Goal: Task Accomplishment & Management: Complete application form

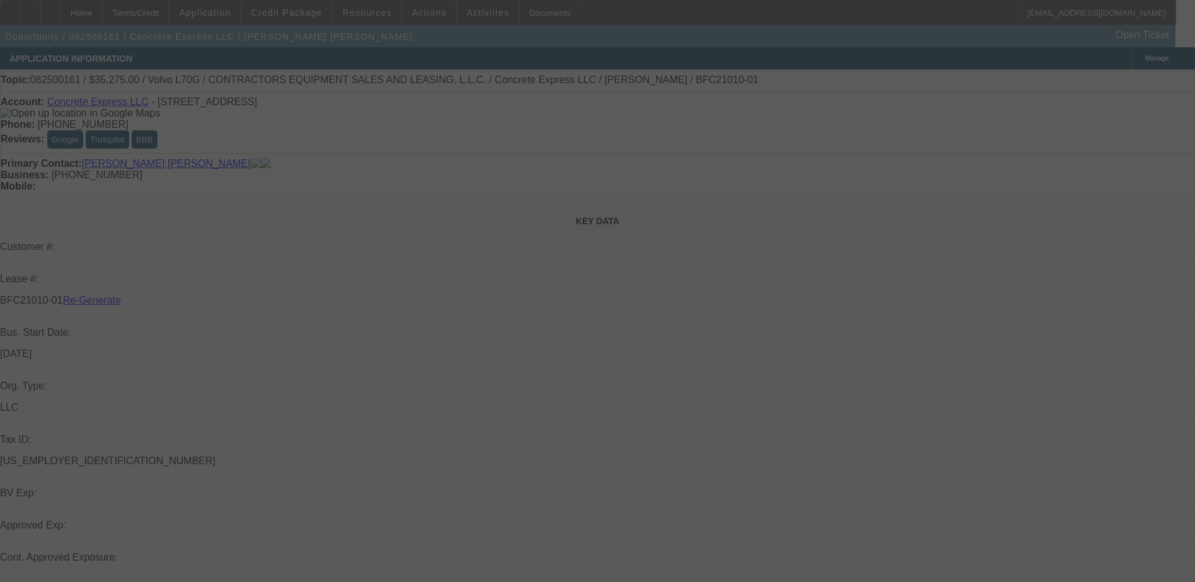
select select "3"
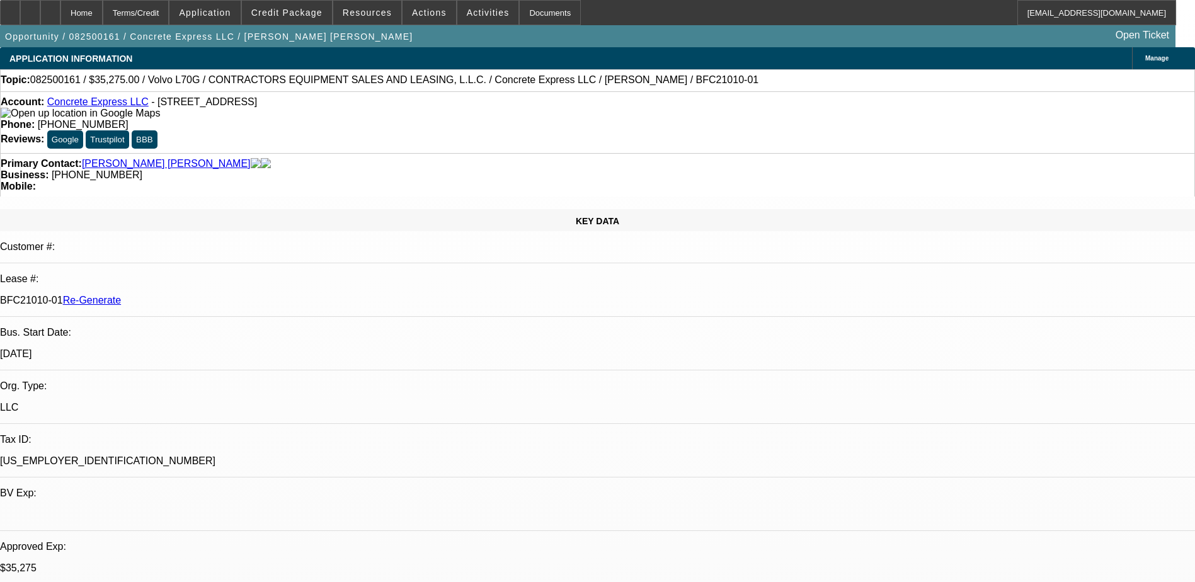
select select "0.15"
select select "2"
select select "0"
select select "1"
select select "2"
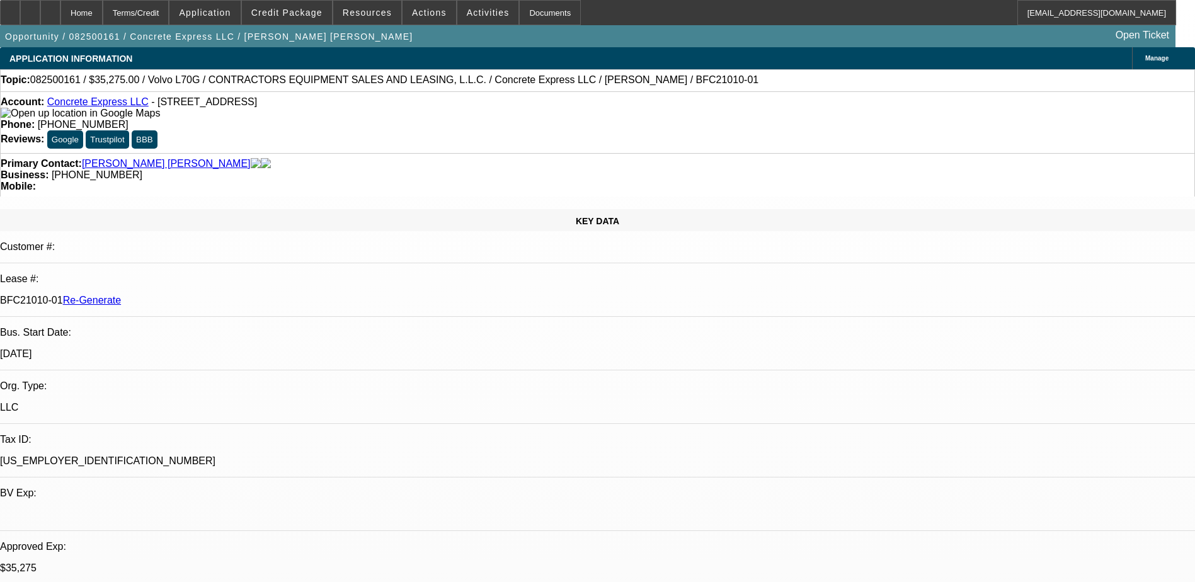
select select "6"
click at [526, 11] on div "Documents" at bounding box center [550, 12] width 62 height 25
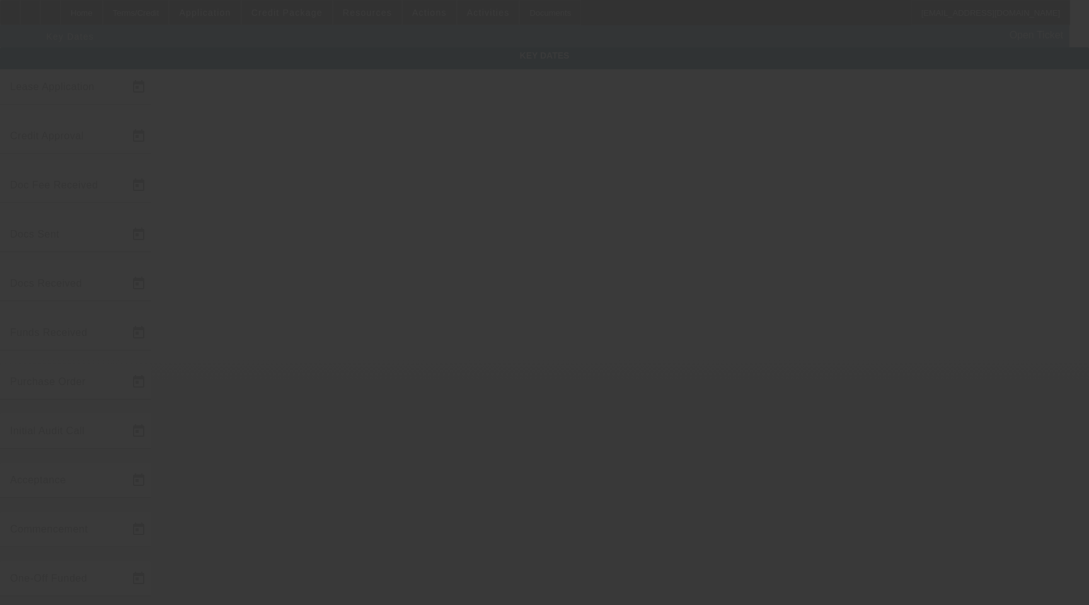
type input "[DATE]"
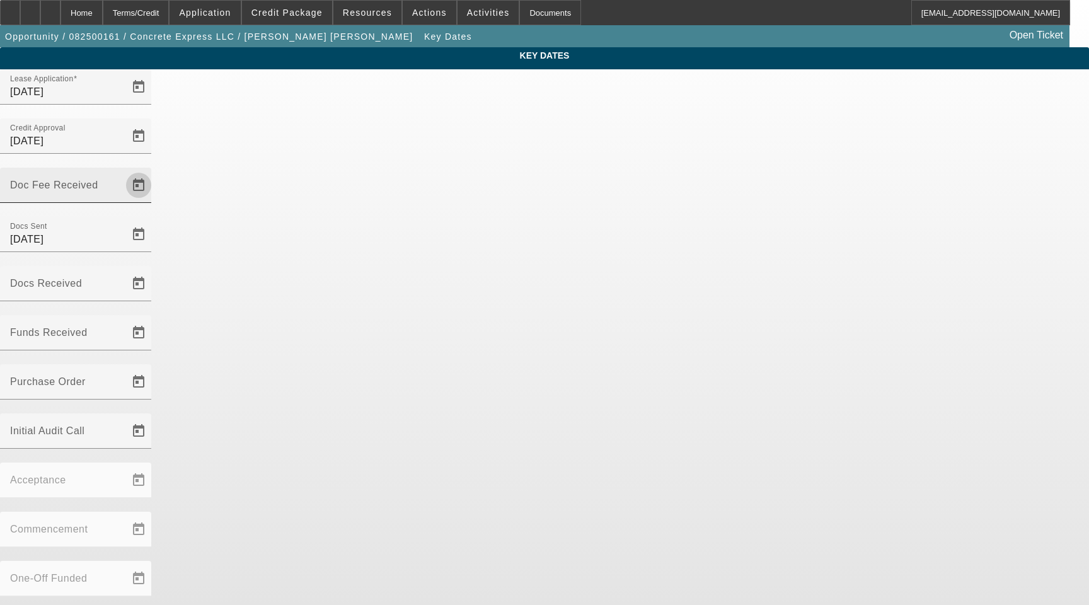
click at [154, 170] on span "Open calendar" at bounding box center [138, 185] width 30 height 30
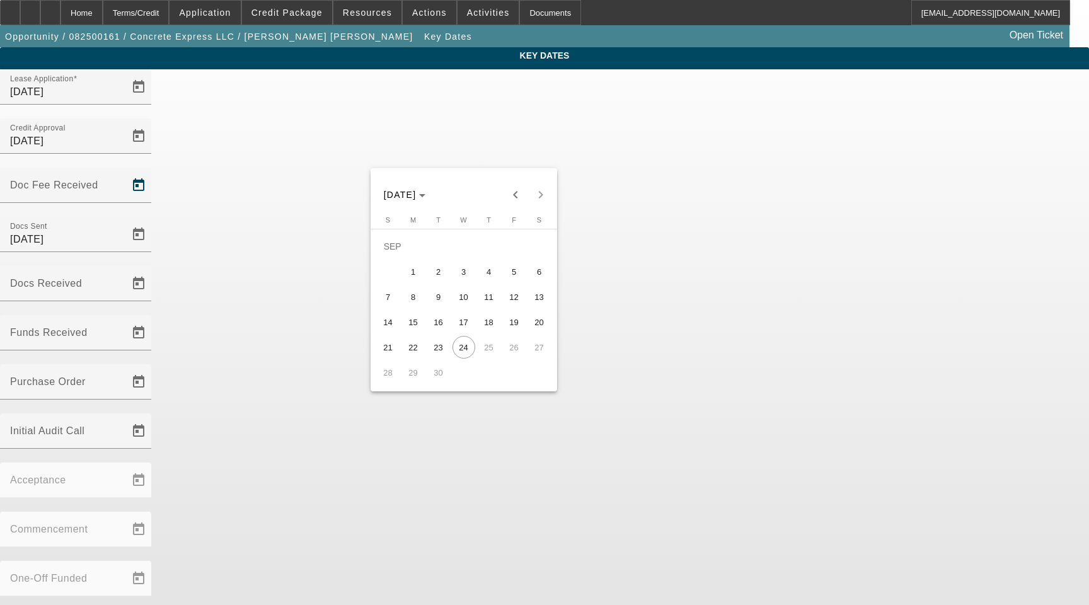
click at [436, 352] on span "23" at bounding box center [438, 347] width 23 height 23
type input "[DATE]"
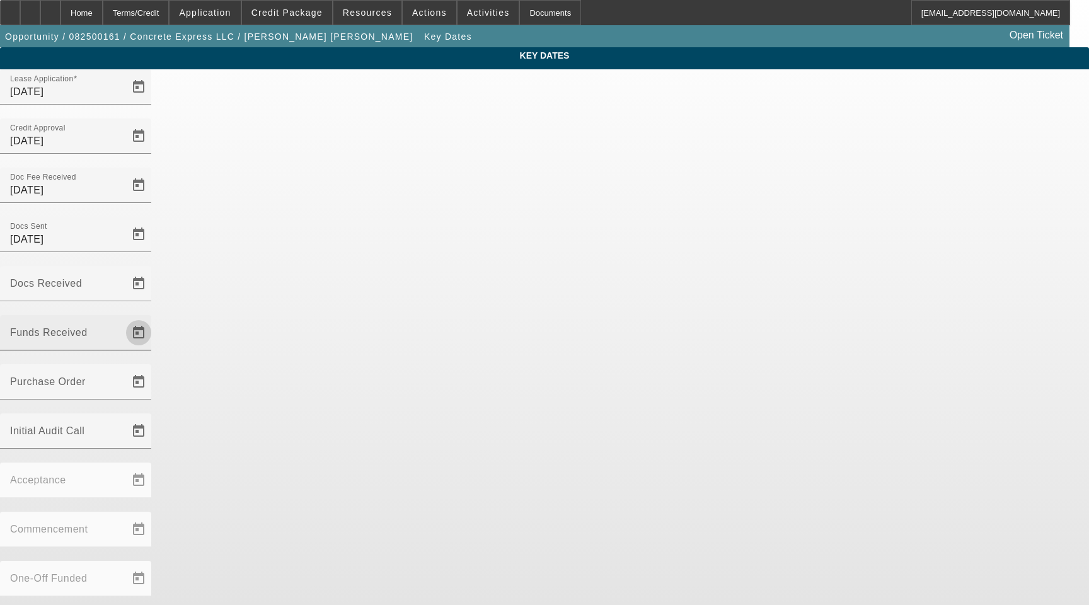
click at [154, 318] on span "Open calendar" at bounding box center [138, 333] width 30 height 30
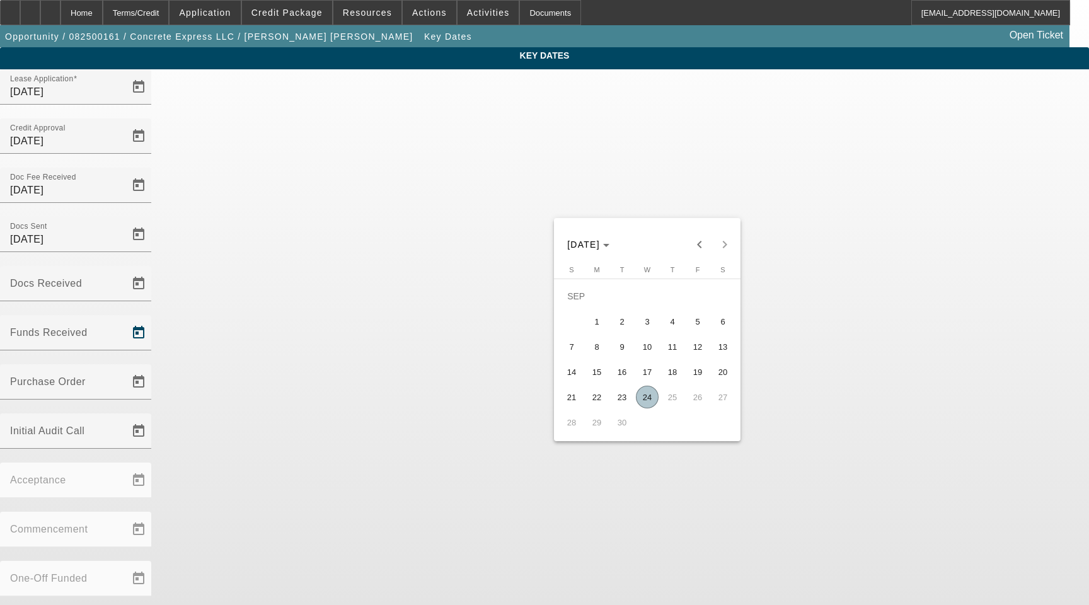
click at [624, 396] on span "23" at bounding box center [621, 397] width 23 height 23
type input "[DATE]"
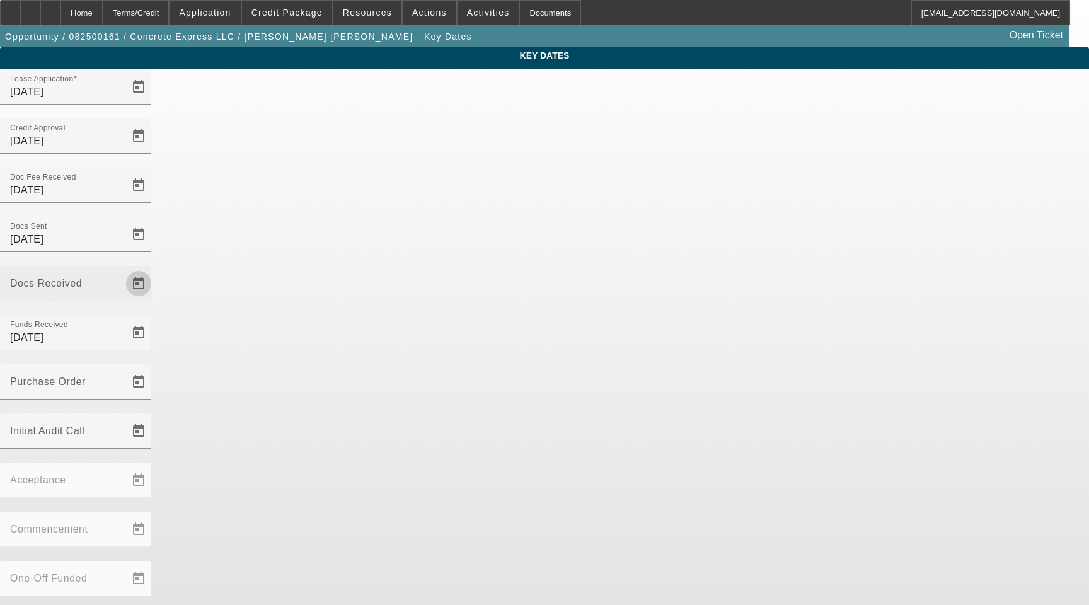
click at [154, 268] on span "Open calendar" at bounding box center [138, 283] width 30 height 30
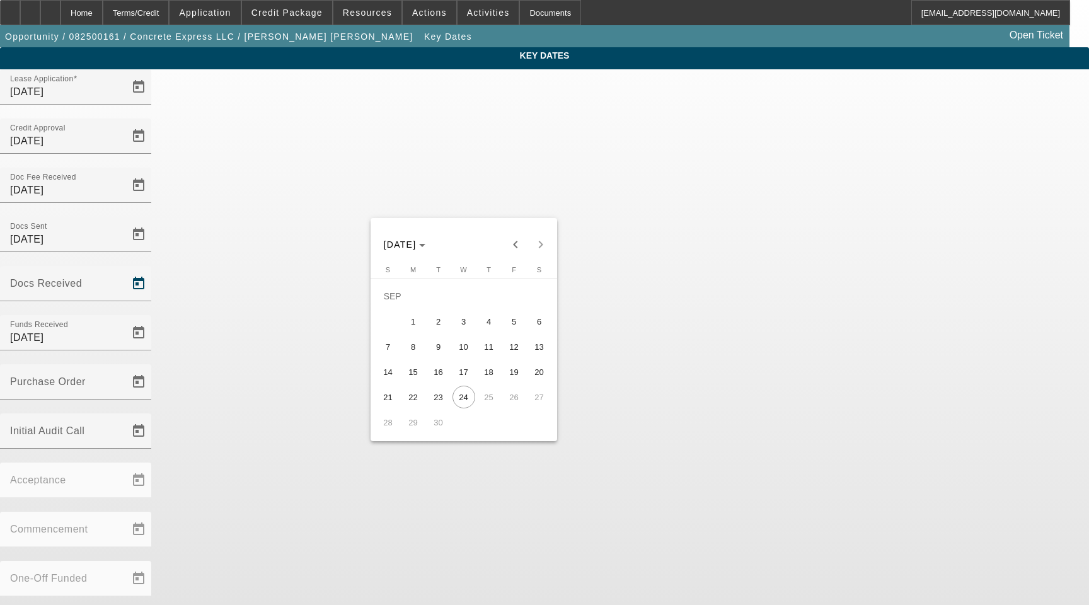
click at [420, 403] on span "22" at bounding box center [413, 397] width 23 height 23
type input "[DATE]"
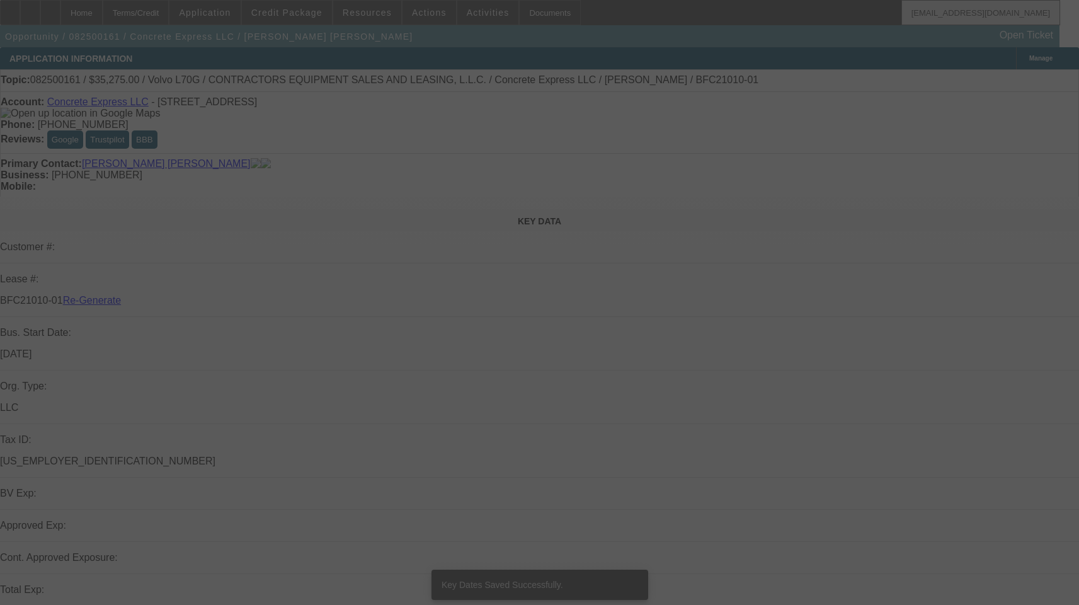
select select "3"
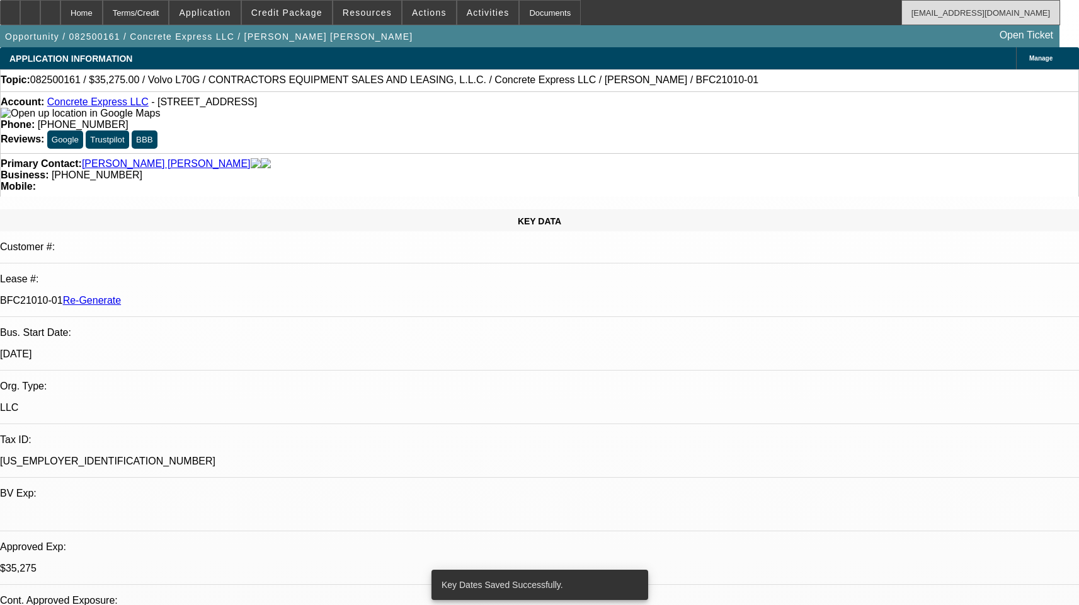
select select "0.15"
select select "2"
select select "0"
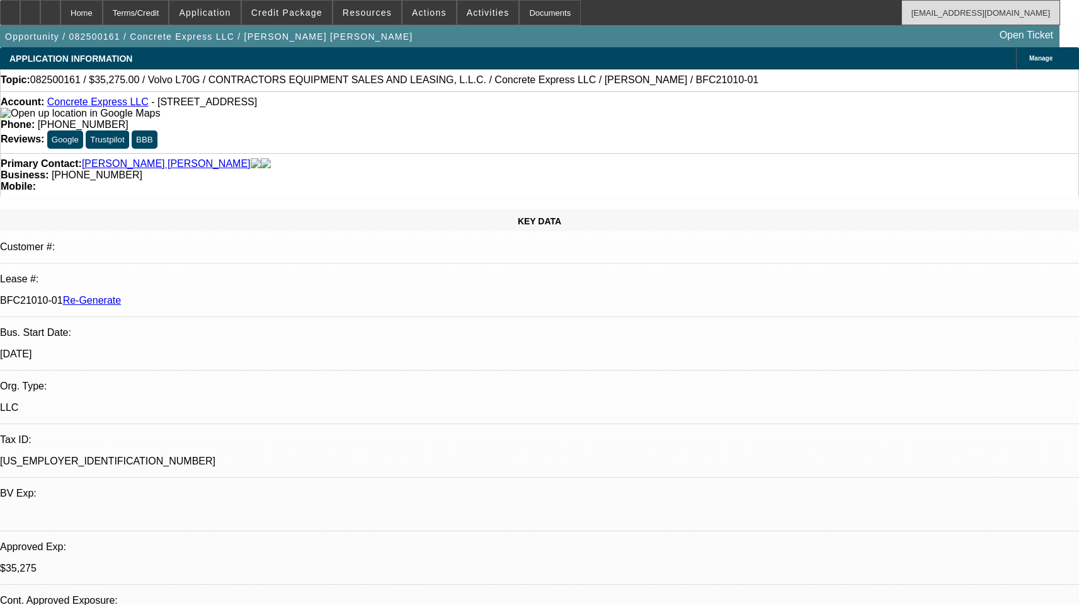
select select "1"
select select "2"
select select "6"
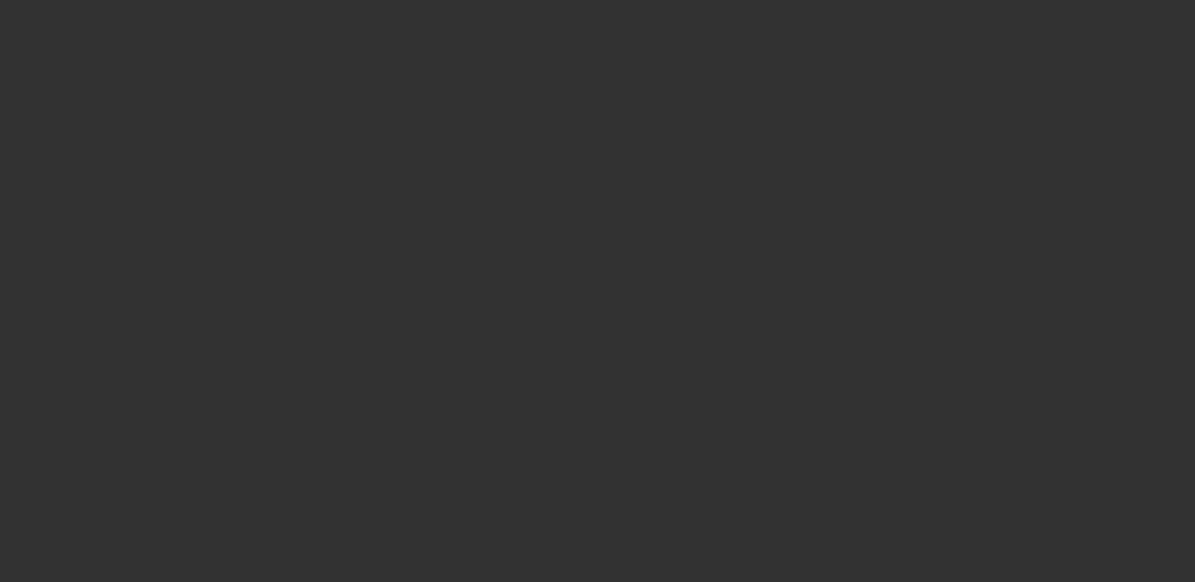
select select "3"
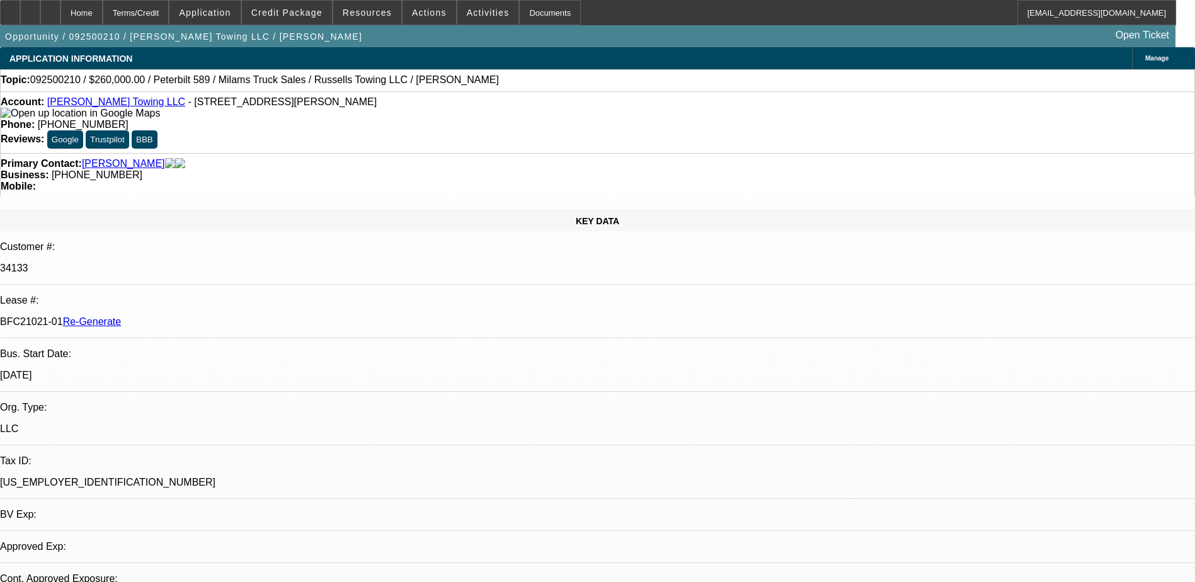
select select "0"
select select "1"
select select "3"
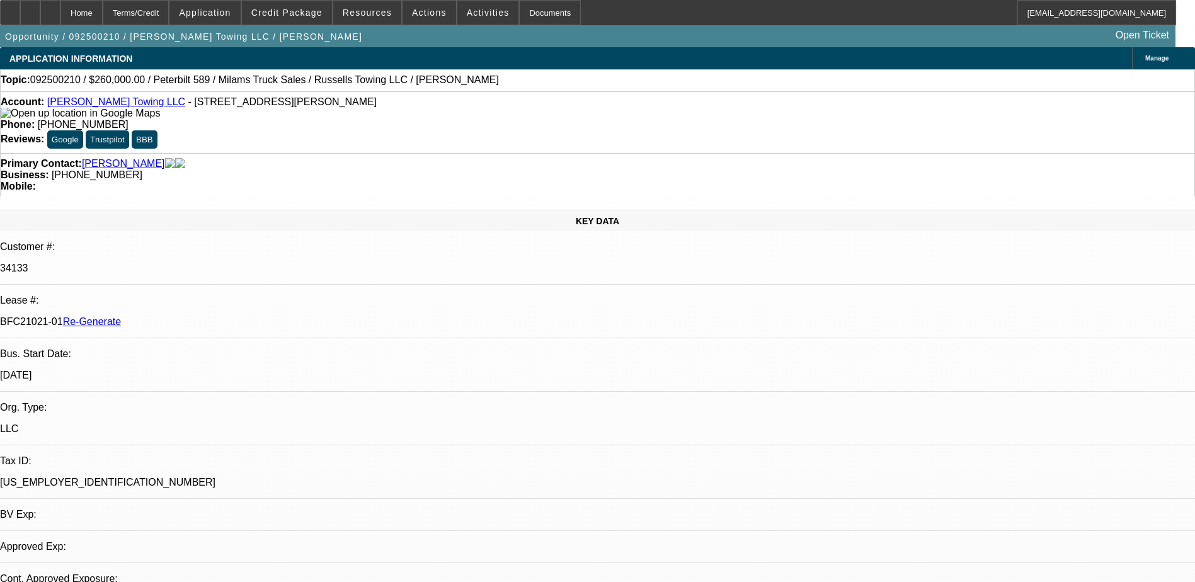
select select "6"
click at [529, 9] on div "Documents" at bounding box center [550, 12] width 62 height 25
click at [469, 13] on span "Activities" at bounding box center [488, 13] width 43 height 10
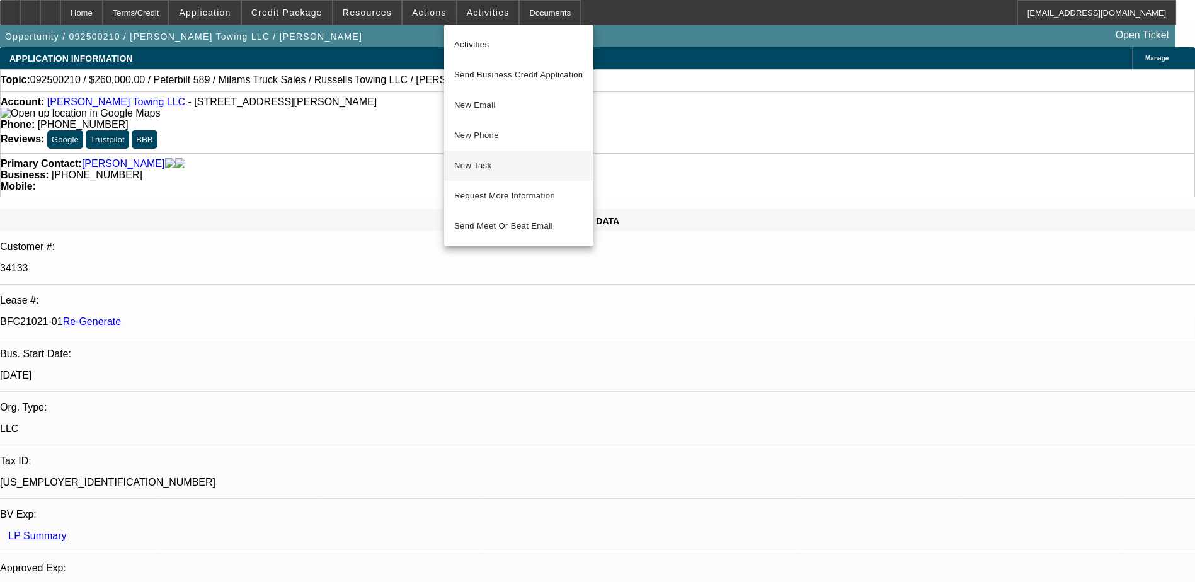
click at [494, 163] on span "New Task" at bounding box center [518, 165] width 129 height 15
